Goal: Browse casually

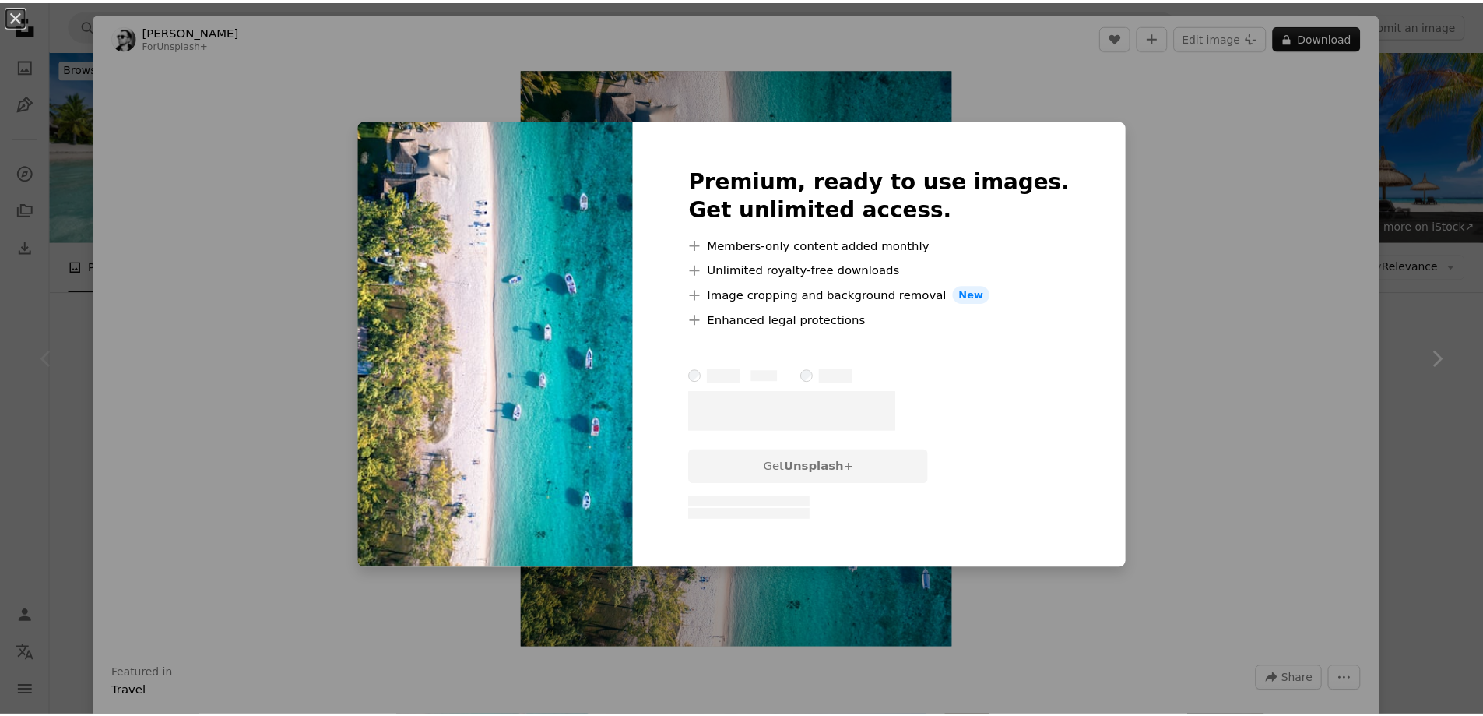
scroll to position [122, 0]
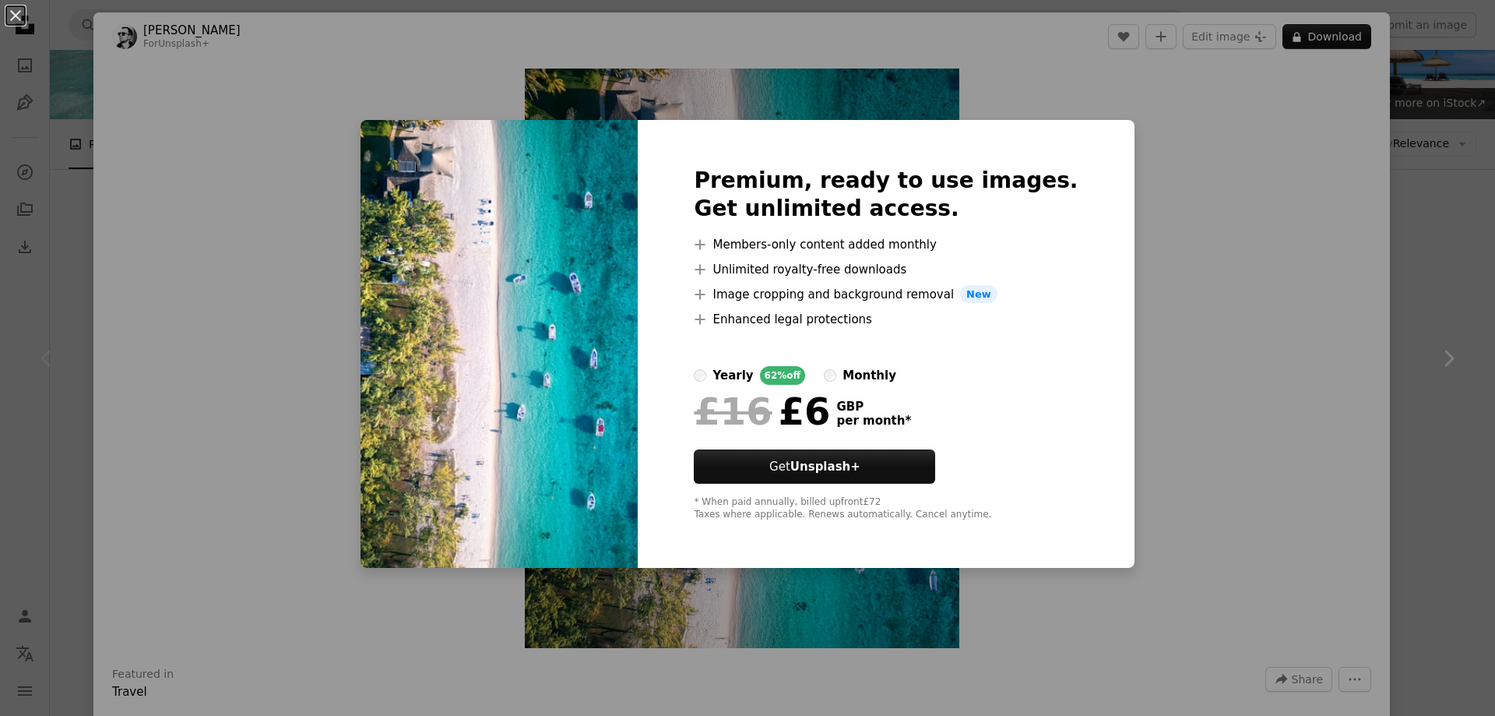
click at [1209, 341] on div "An X shape Premium, ready to use images. Get unlimited access. A plus sign Memb…" at bounding box center [747, 358] width 1495 height 716
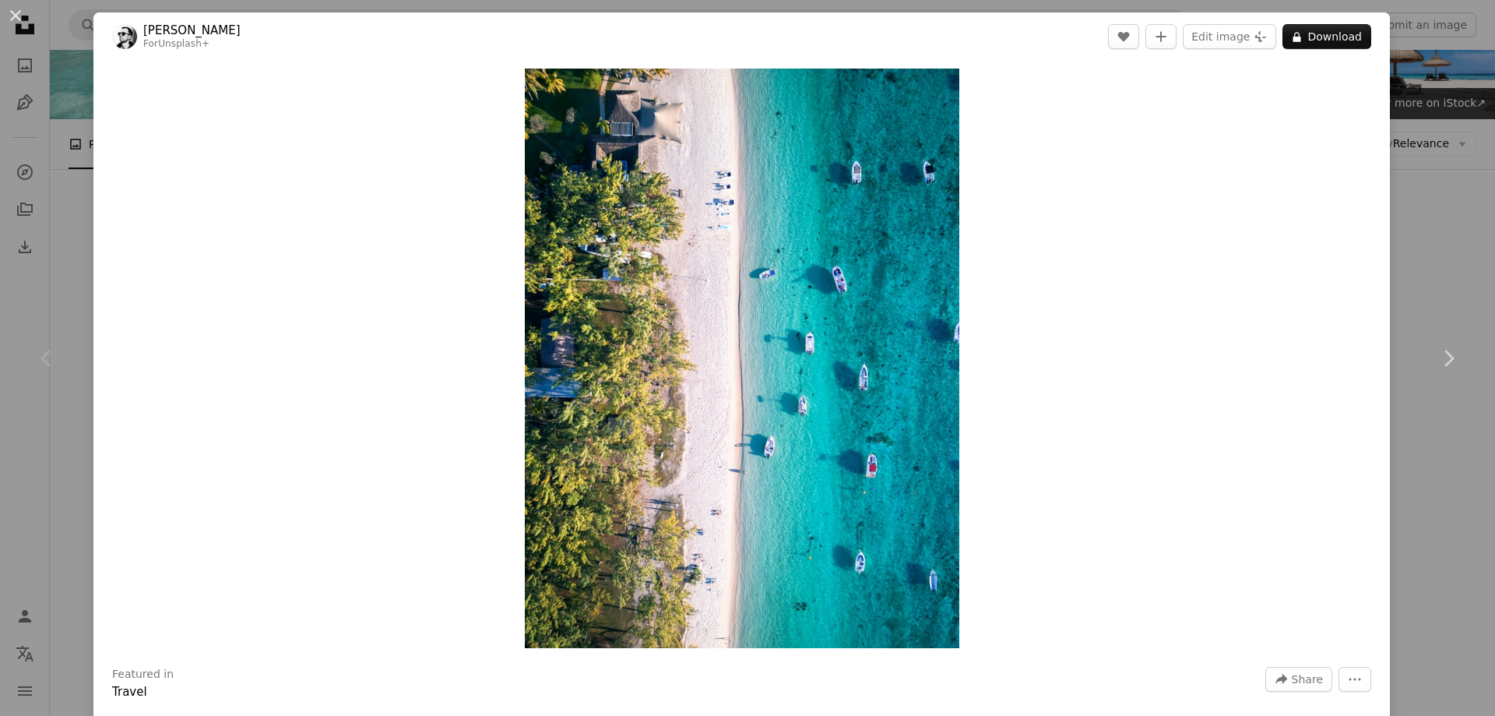
click at [1427, 193] on div "An X shape Chevron left Chevron right [PERSON_NAME] For Unsplash+ A heart A plu…" at bounding box center [747, 358] width 1495 height 716
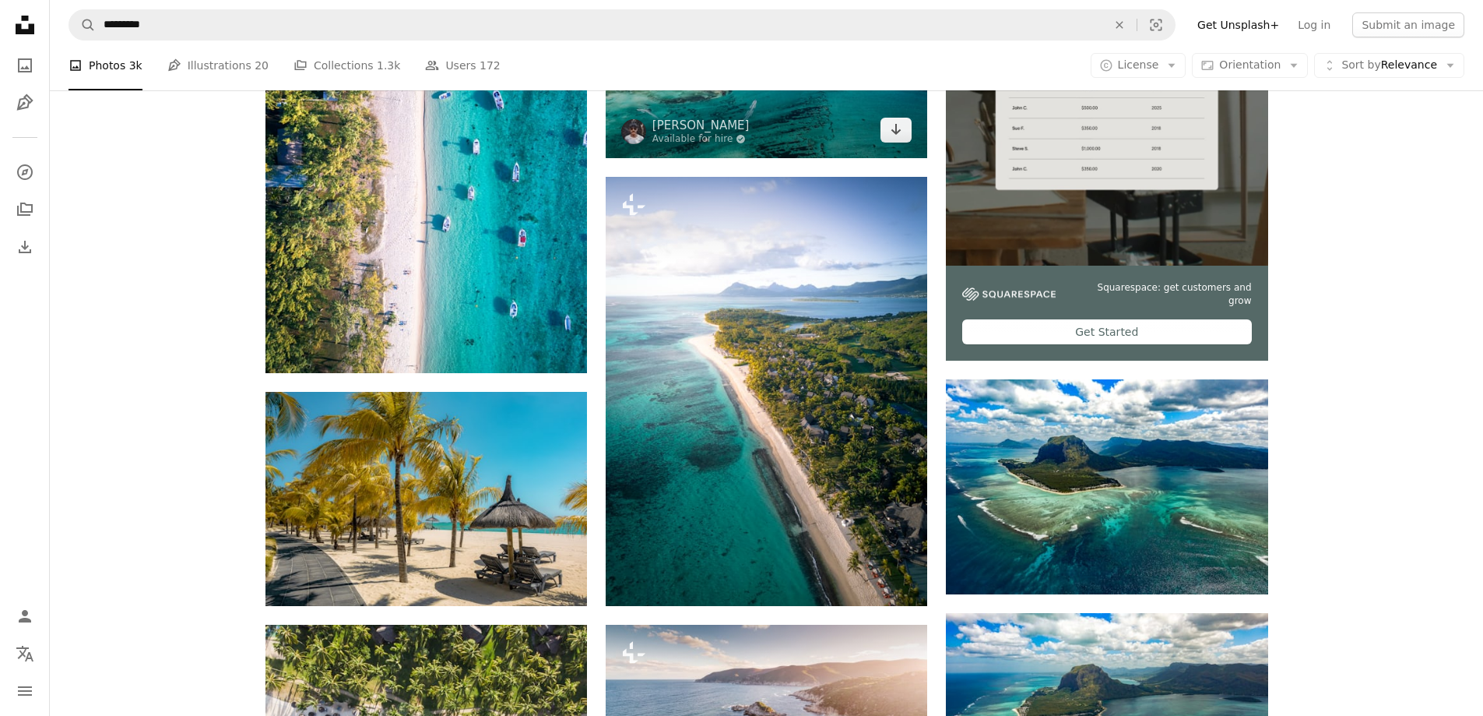
scroll to position [512, 0]
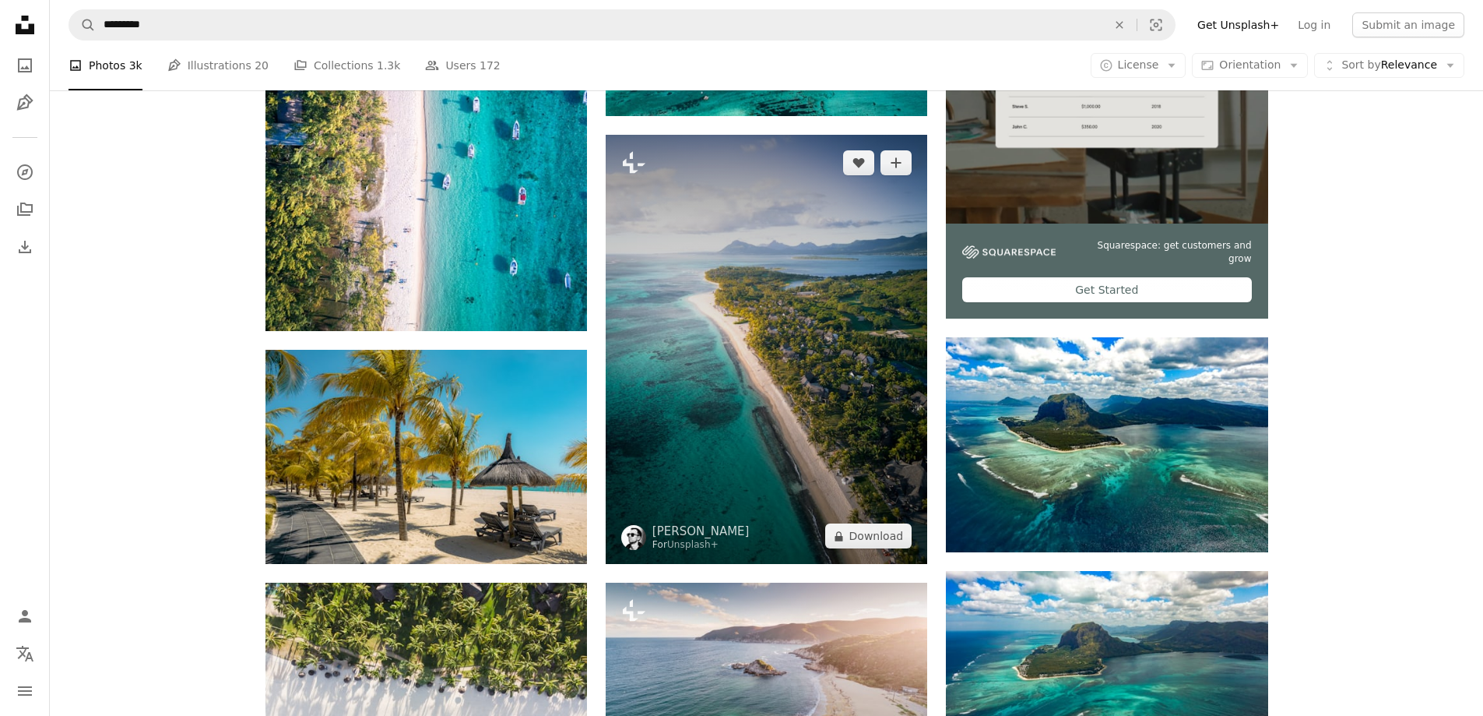
click at [731, 372] on img at bounding box center [767, 349] width 322 height 429
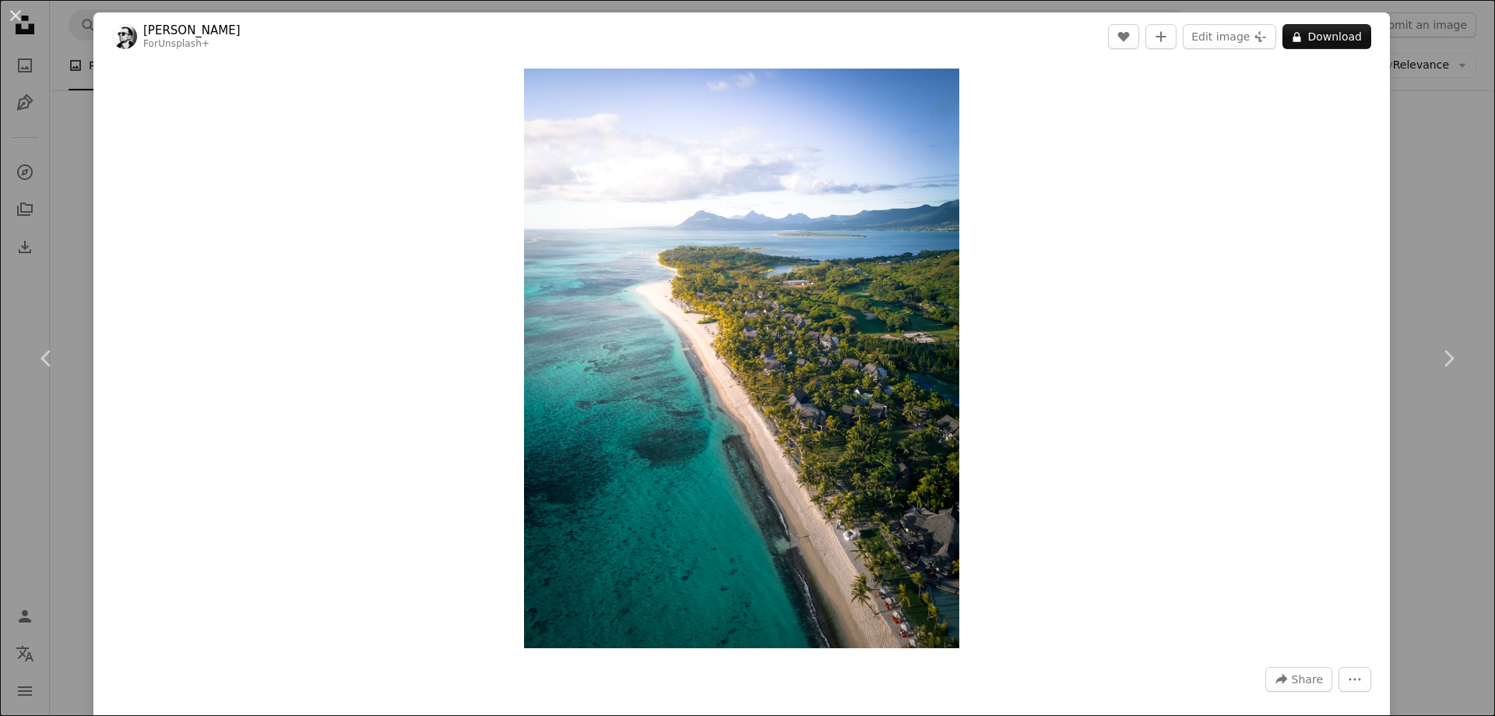
click at [1443, 255] on div "An X shape Chevron left Chevron right [PERSON_NAME] For Unsplash+ A heart A plu…" at bounding box center [747, 358] width 1495 height 716
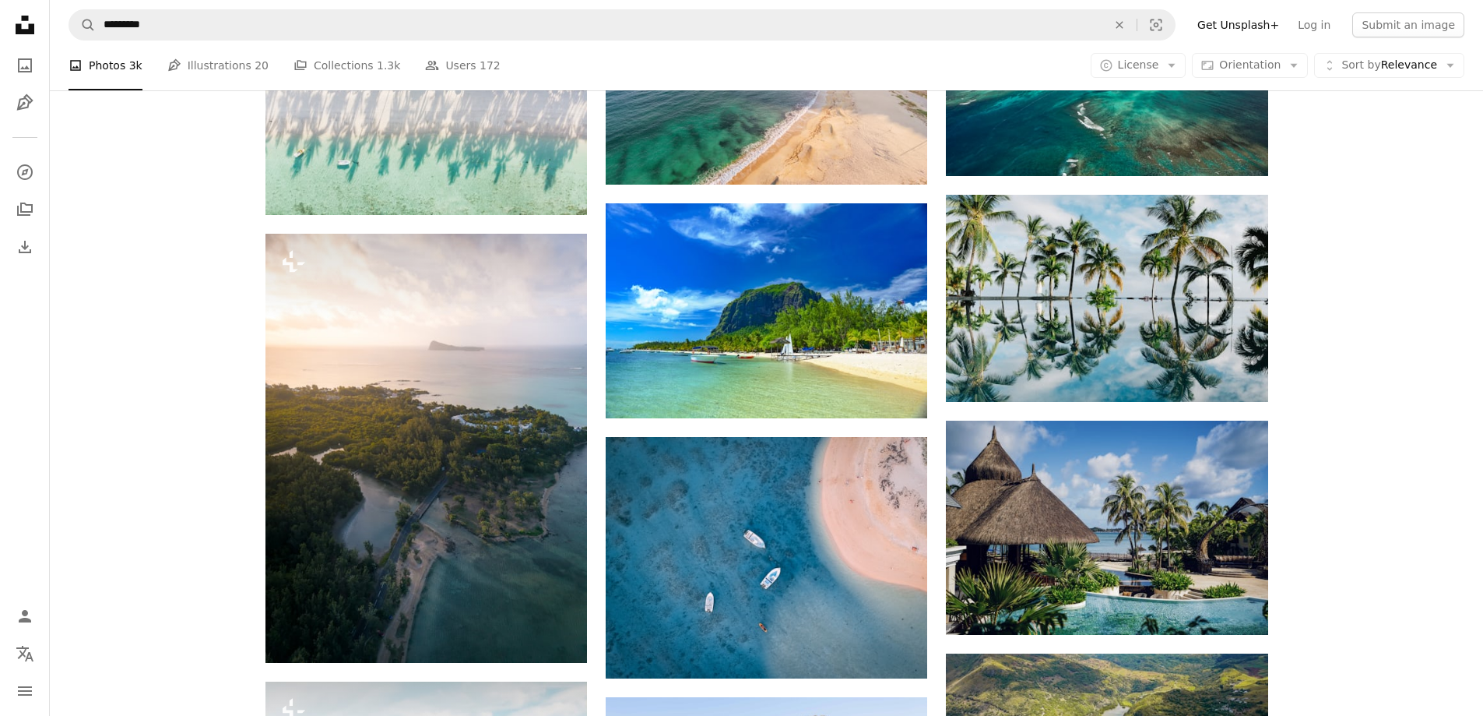
scroll to position [1134, 0]
